Goal: Task Accomplishment & Management: Manage account settings

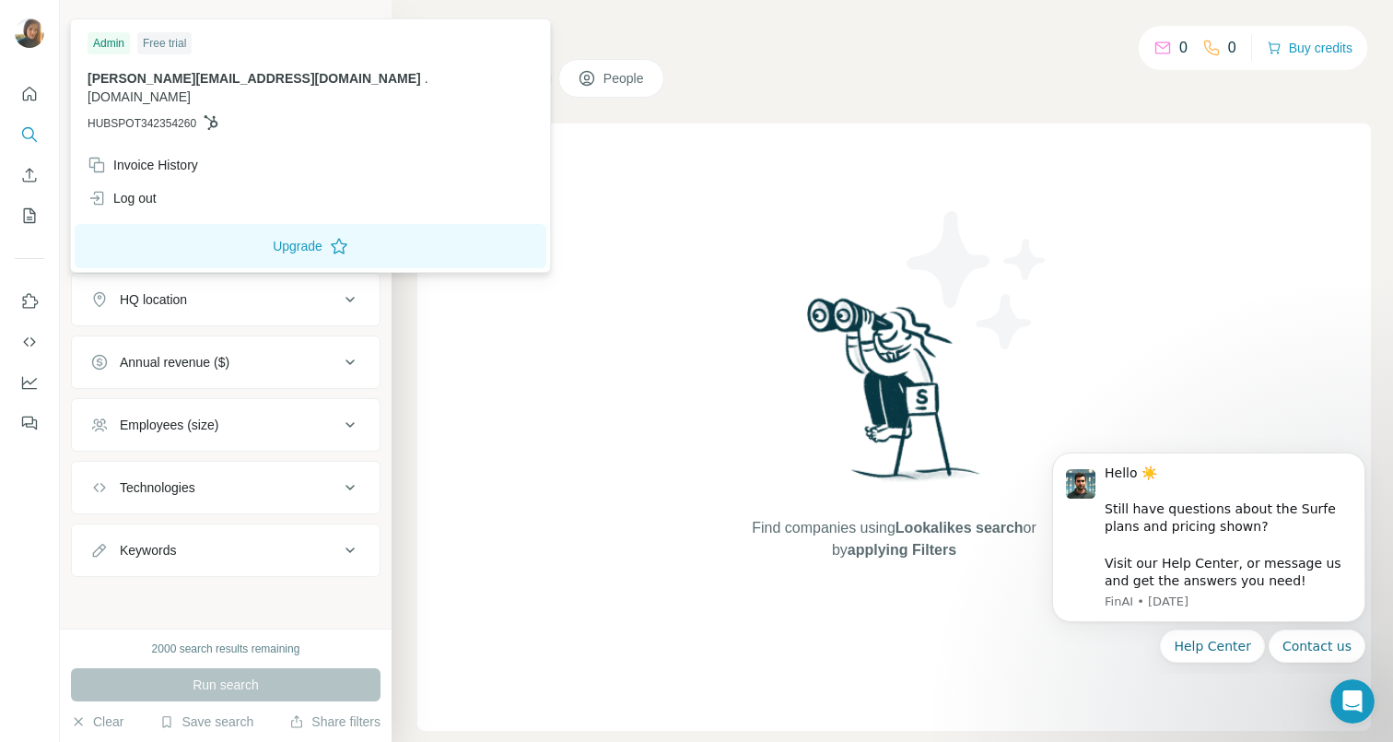
click at [39, 35] on img at bounding box center [29, 32] width 29 height 29
click at [120, 189] on div "Log out" at bounding box center [122, 198] width 69 height 18
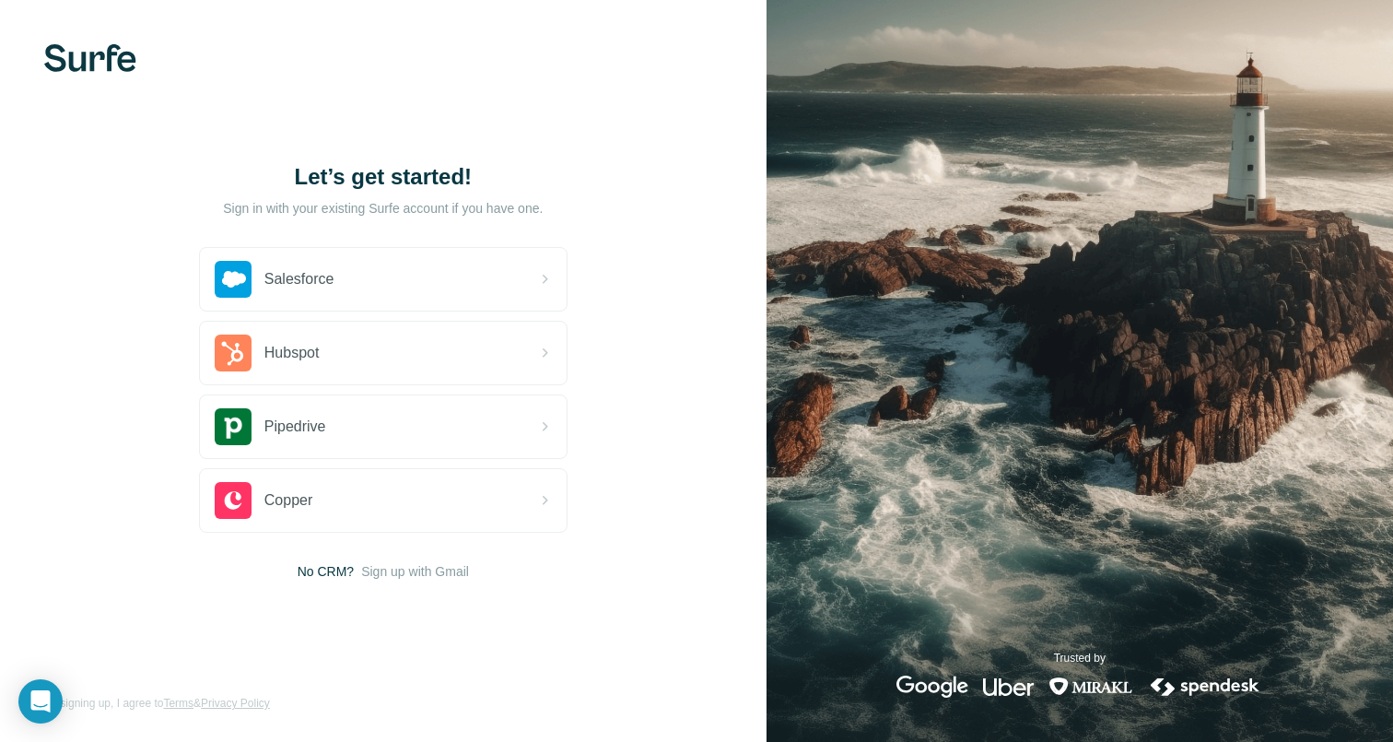
click at [102, 57] on img at bounding box center [90, 58] width 92 height 28
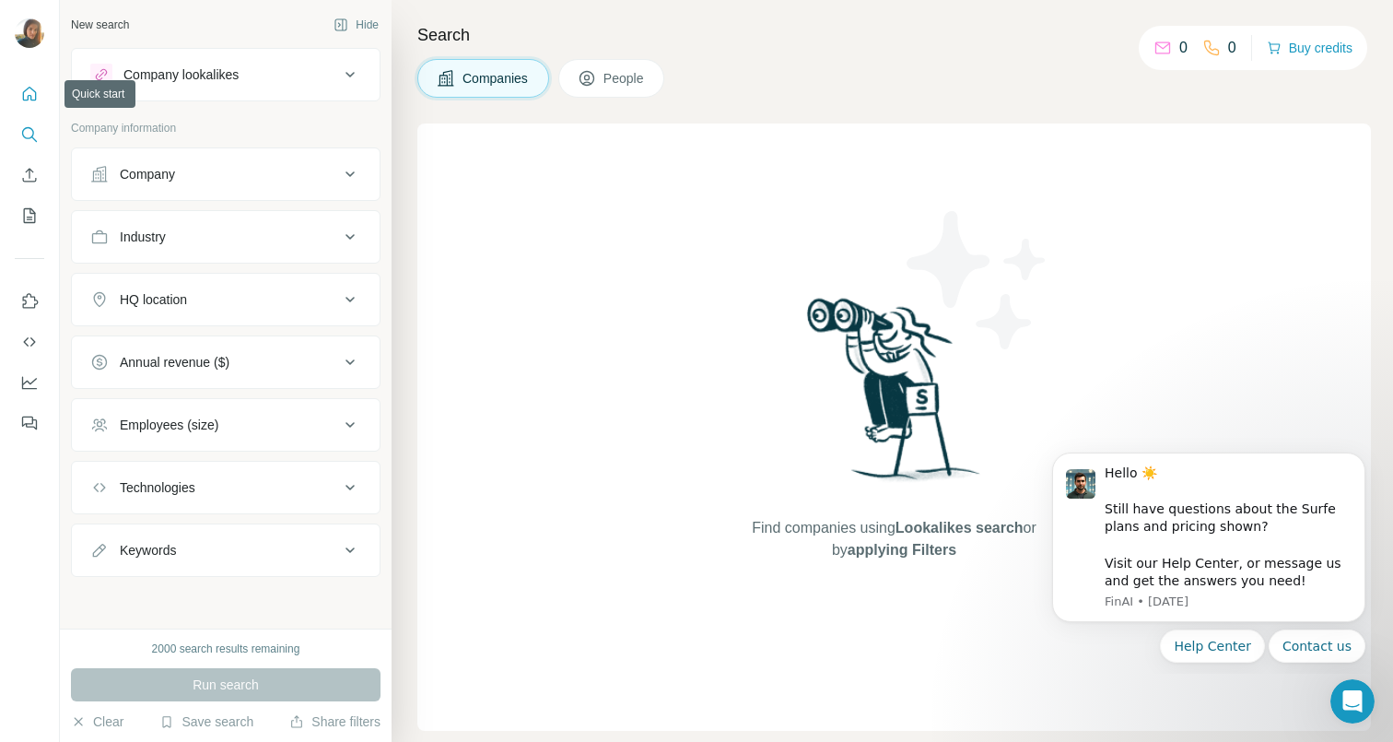
click at [30, 89] on icon "Quick start" at bounding box center [29, 94] width 18 height 18
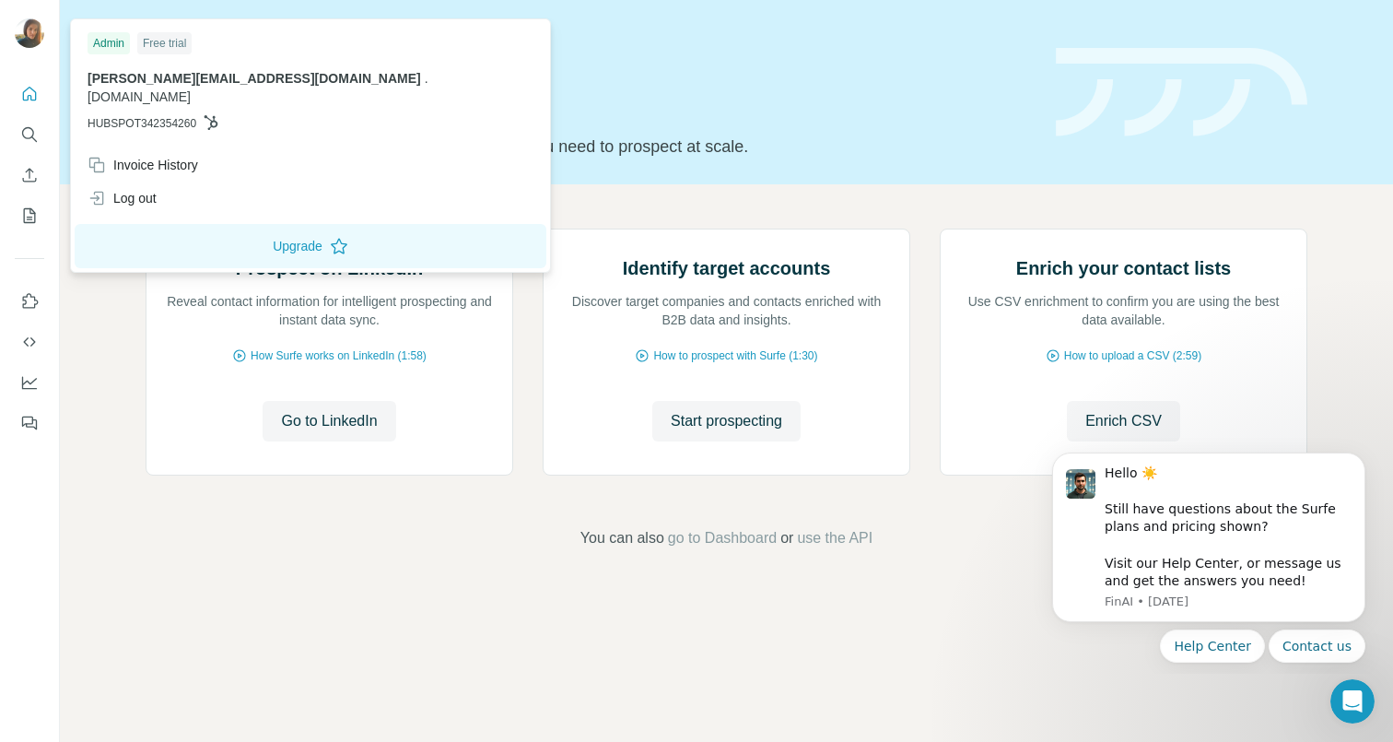
click at [35, 35] on img at bounding box center [29, 32] width 29 height 29
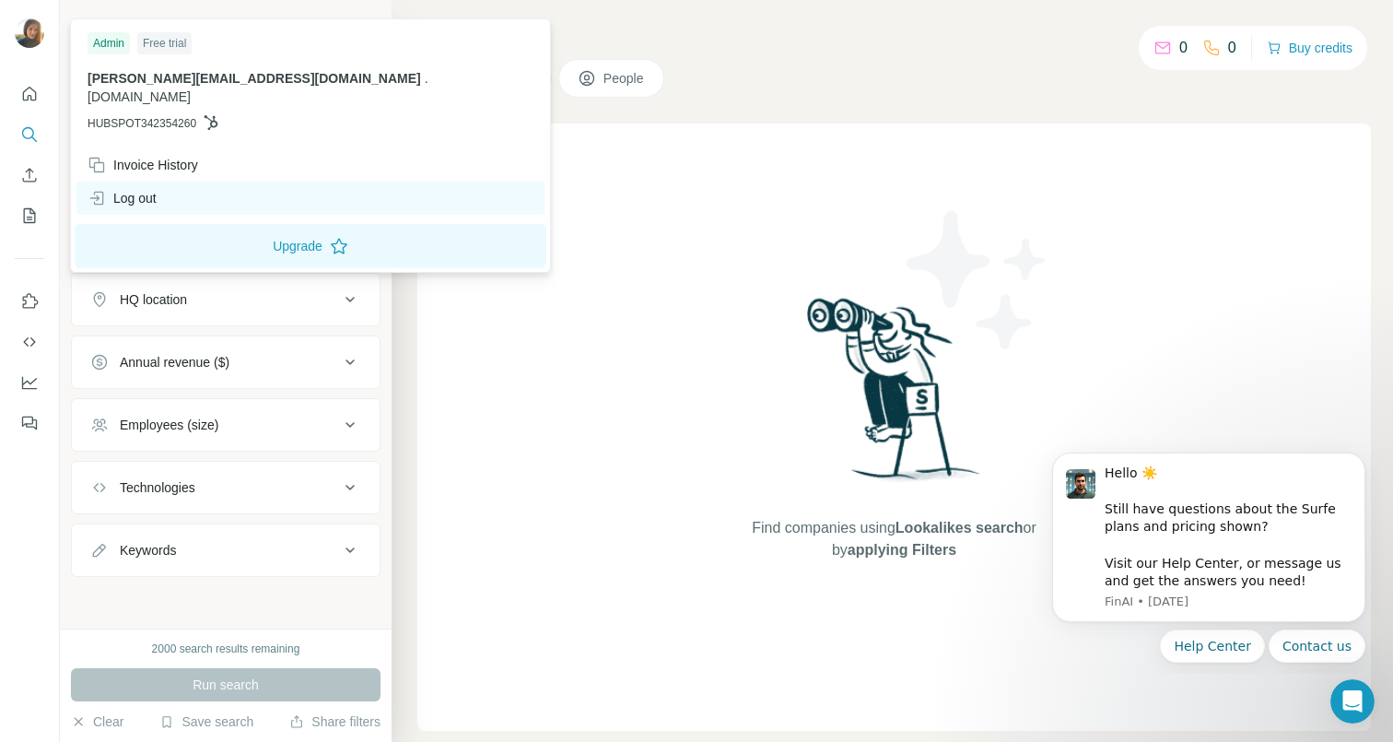
click at [109, 189] on div "Log out" at bounding box center [122, 198] width 69 height 18
